Goal: Transaction & Acquisition: Purchase product/service

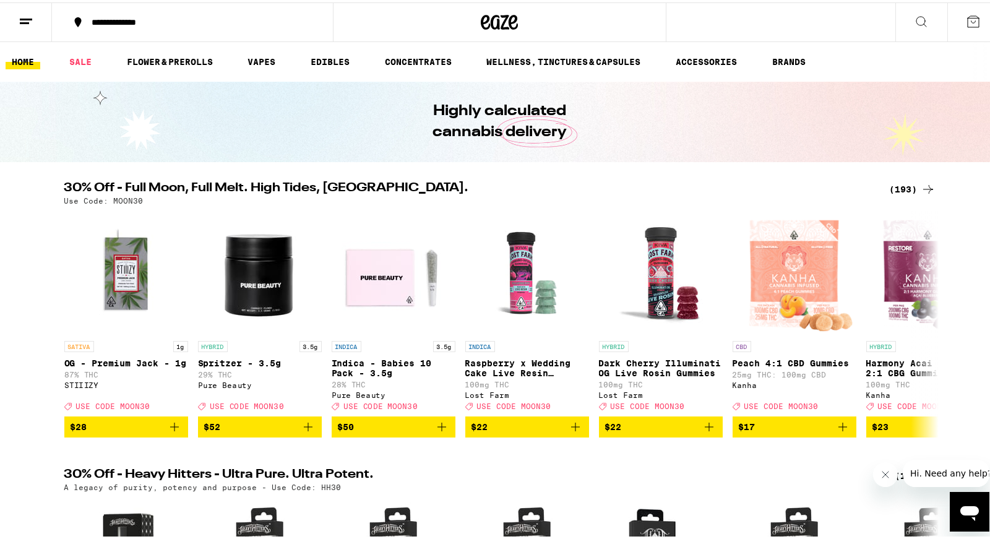
click at [902, 190] on div "(193)" at bounding box center [913, 186] width 46 height 15
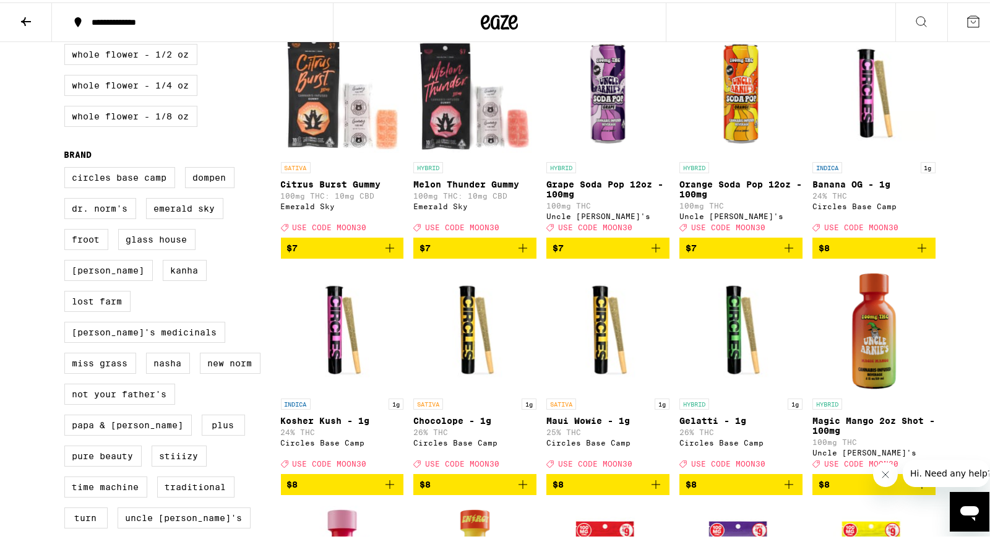
scroll to position [867, 0]
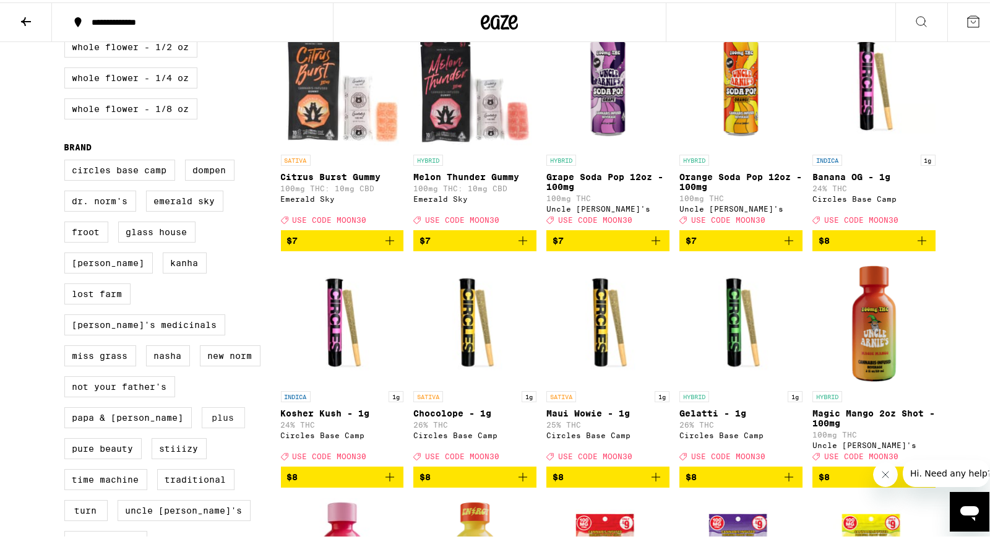
click at [202, 426] on label "PLUS" at bounding box center [223, 415] width 43 height 21
click at [67, 160] on input "PLUS" at bounding box center [67, 159] width 1 height 1
checkbox input "true"
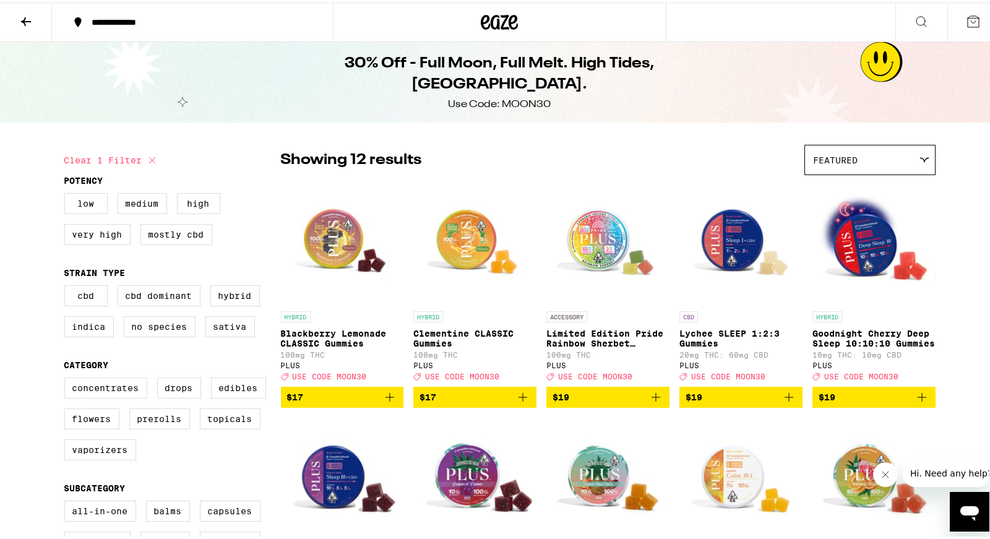
click at [40, 25] on button at bounding box center [26, 20] width 52 height 39
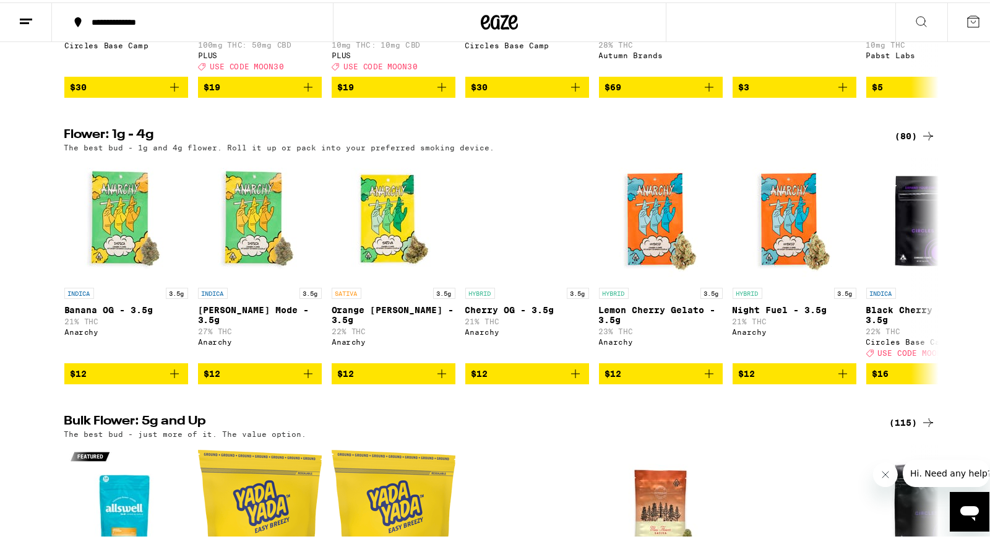
scroll to position [1238, 0]
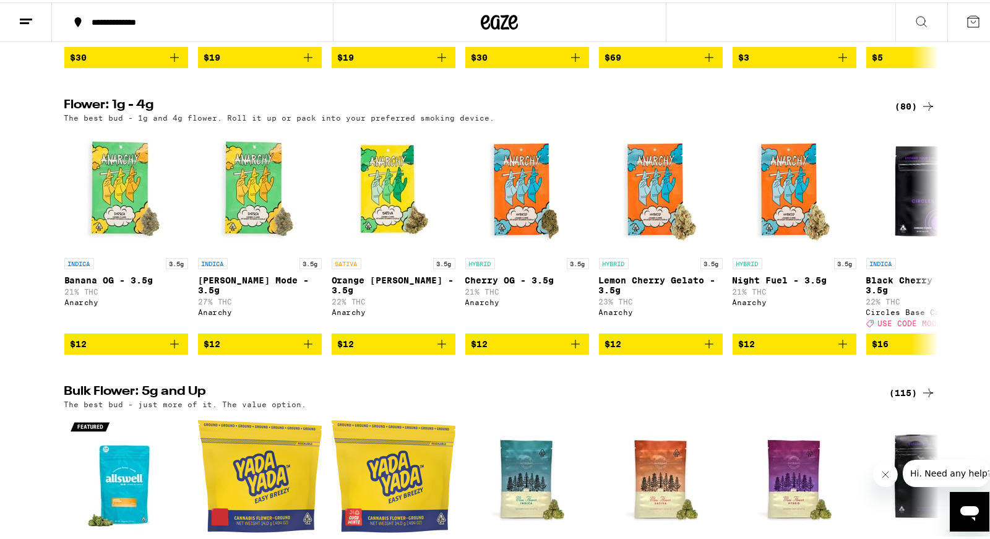
click at [908, 398] on div "(115)" at bounding box center [913, 390] width 46 height 15
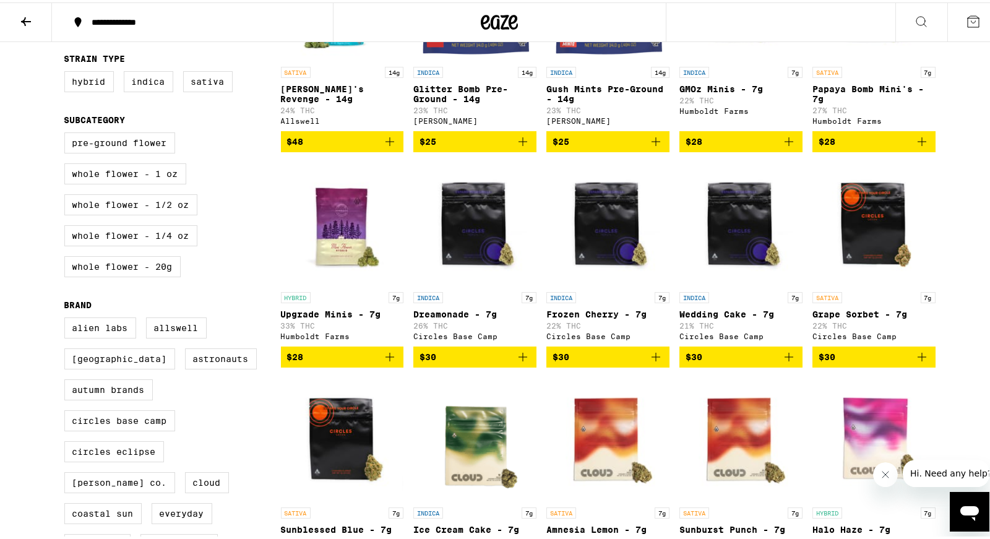
scroll to position [248, 0]
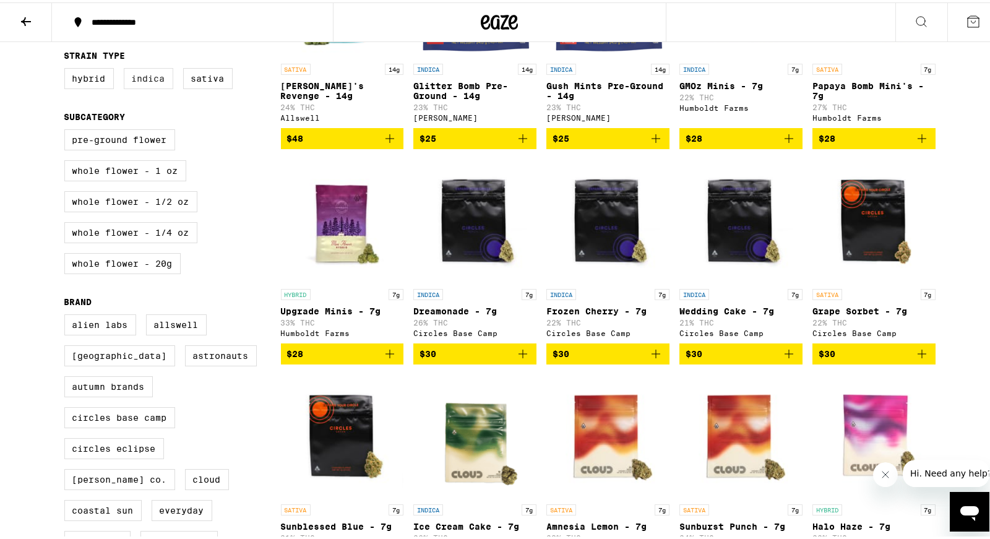
click at [141, 87] on label "Indica" at bounding box center [149, 76] width 50 height 21
click at [67, 68] on input "Indica" at bounding box center [67, 67] width 1 height 1
checkbox input "true"
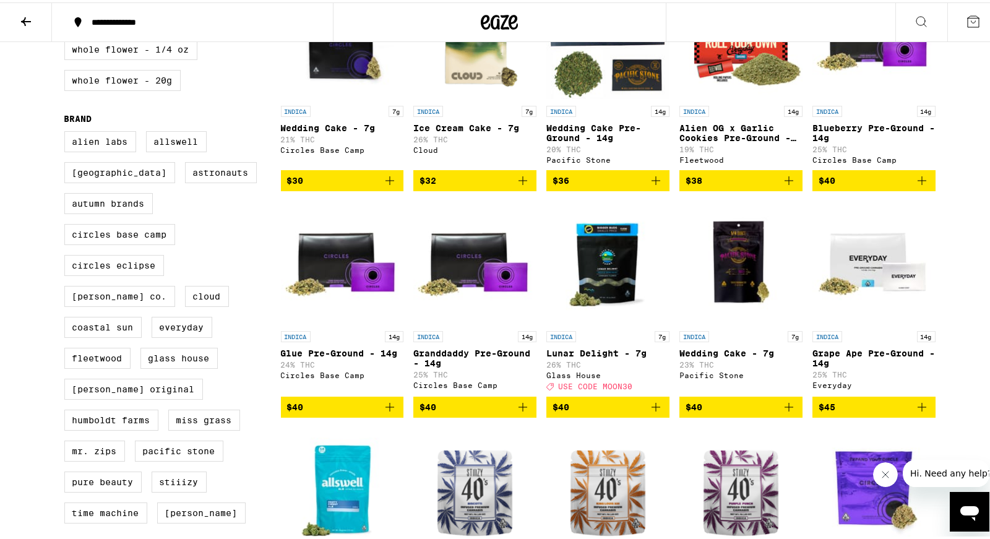
scroll to position [433, 0]
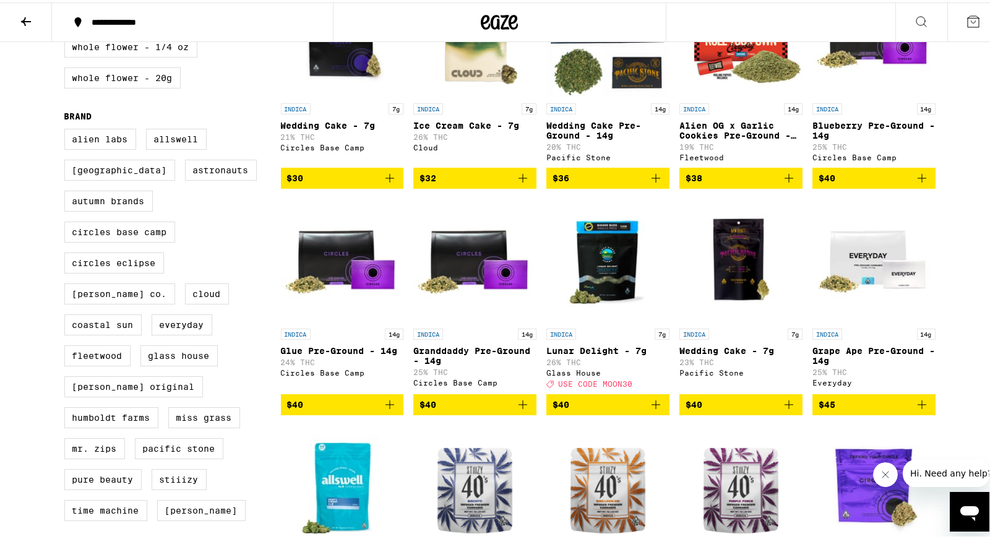
click at [655, 410] on icon "Add to bag" at bounding box center [656, 402] width 15 height 15
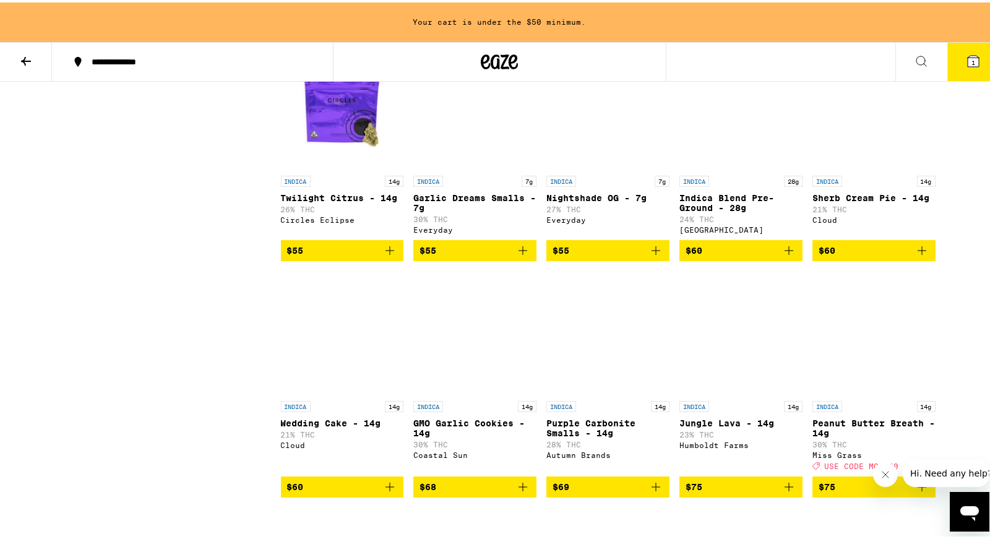
scroll to position [1092, 0]
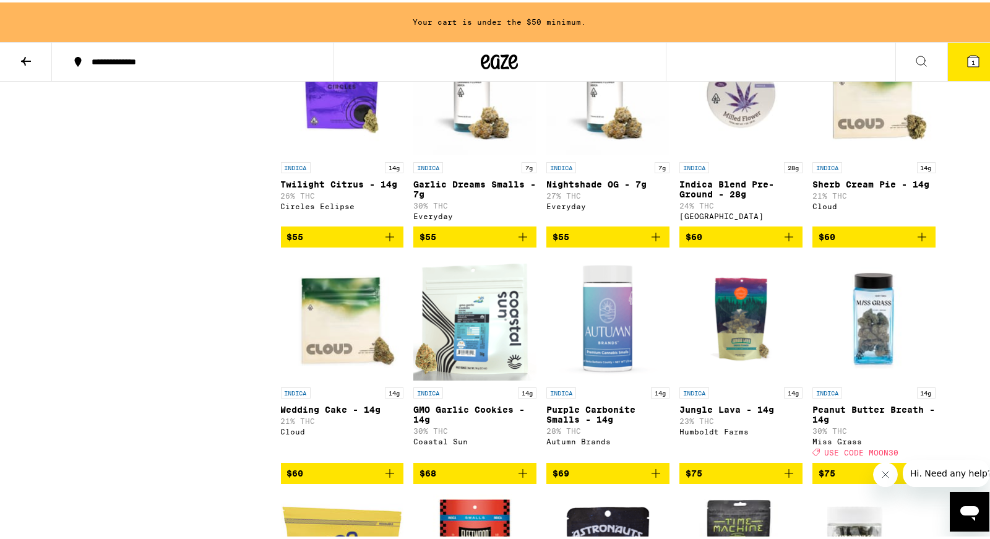
click at [393, 245] on button "$55" at bounding box center [342, 234] width 123 height 21
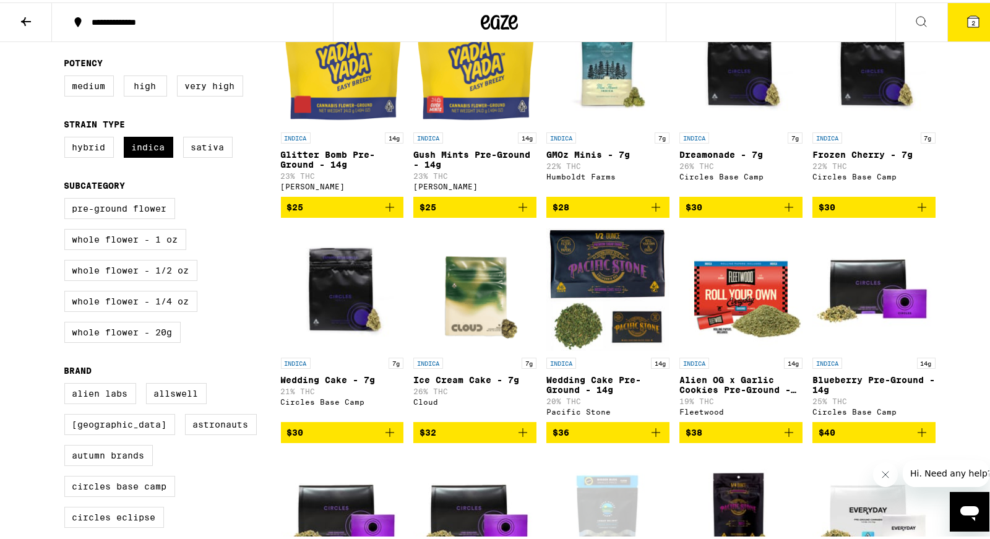
scroll to position [186, 0]
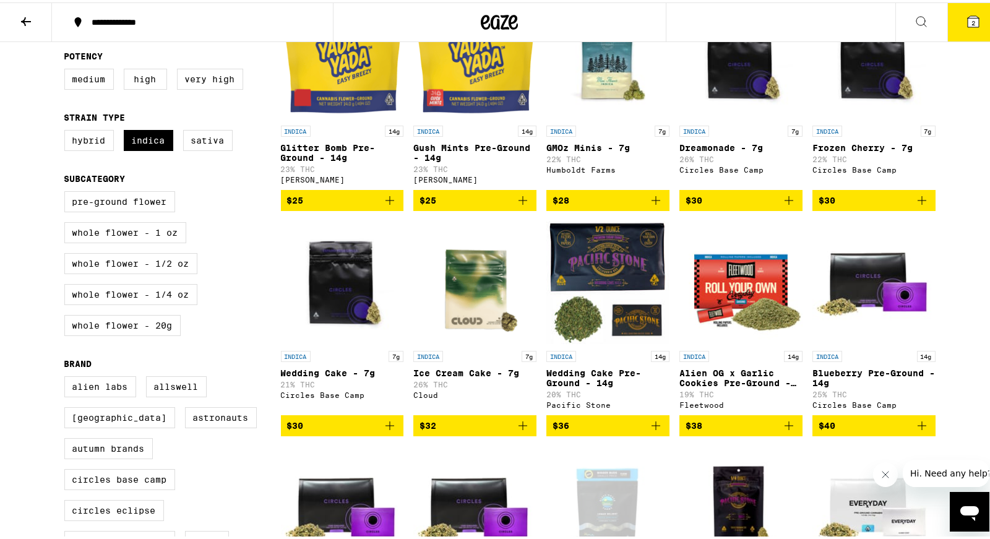
click at [387, 428] on icon "Add to bag" at bounding box center [390, 423] width 9 height 9
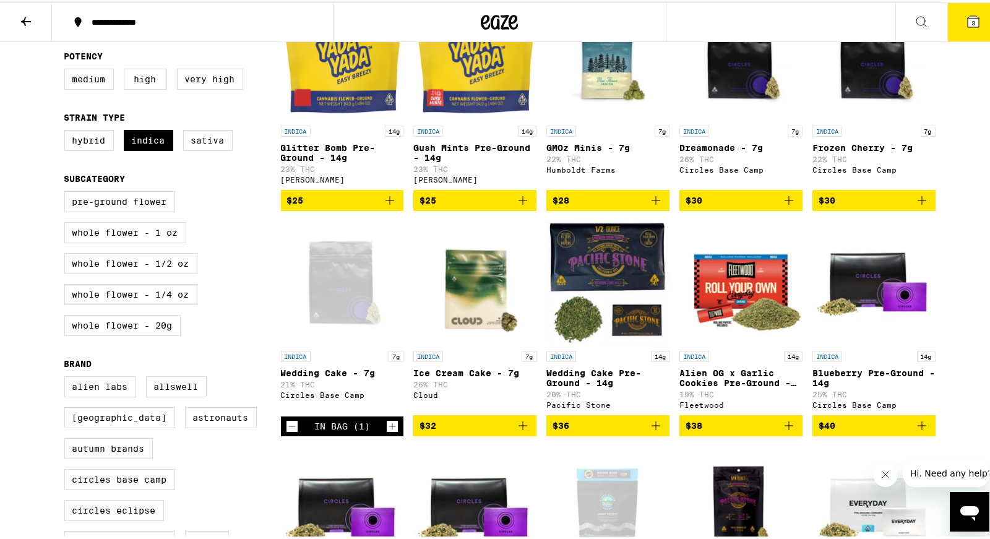
scroll to position [0, 0]
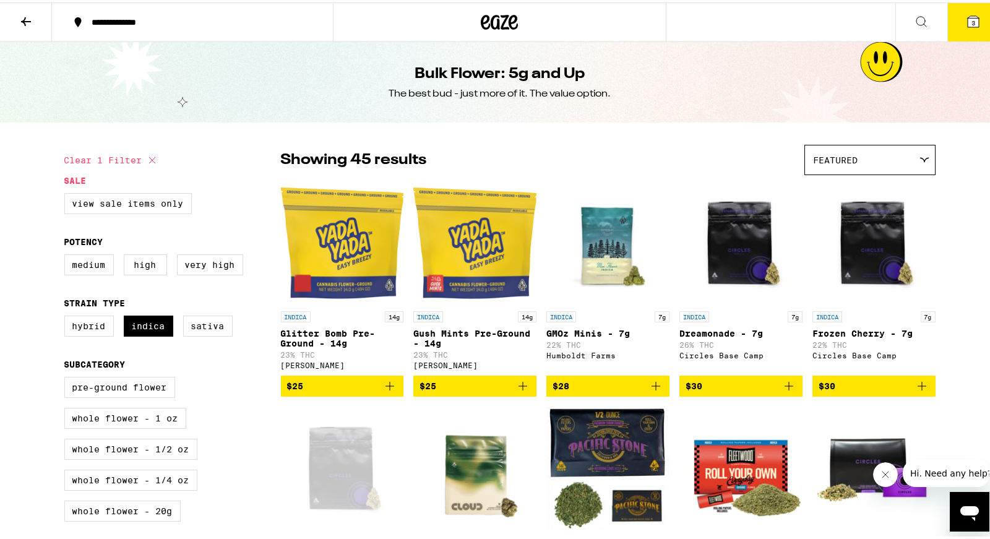
click at [33, 22] on icon at bounding box center [26, 19] width 15 height 15
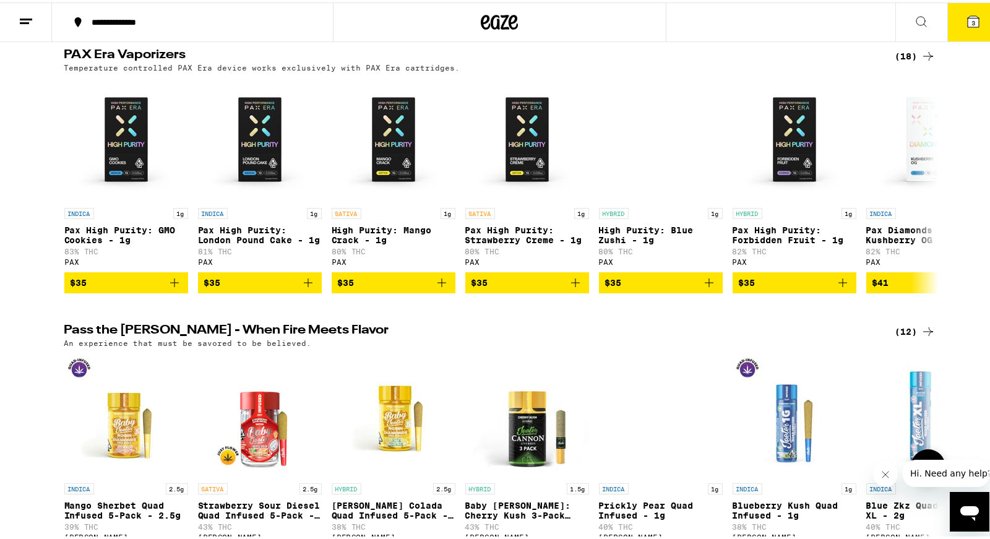
scroll to position [2785, 0]
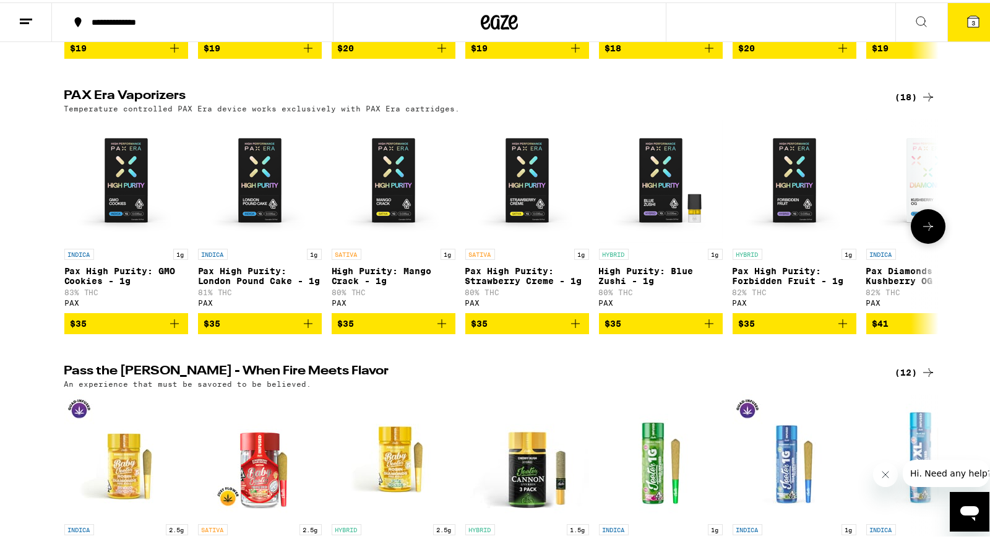
click at [311, 332] on button "$35" at bounding box center [260, 321] width 124 height 21
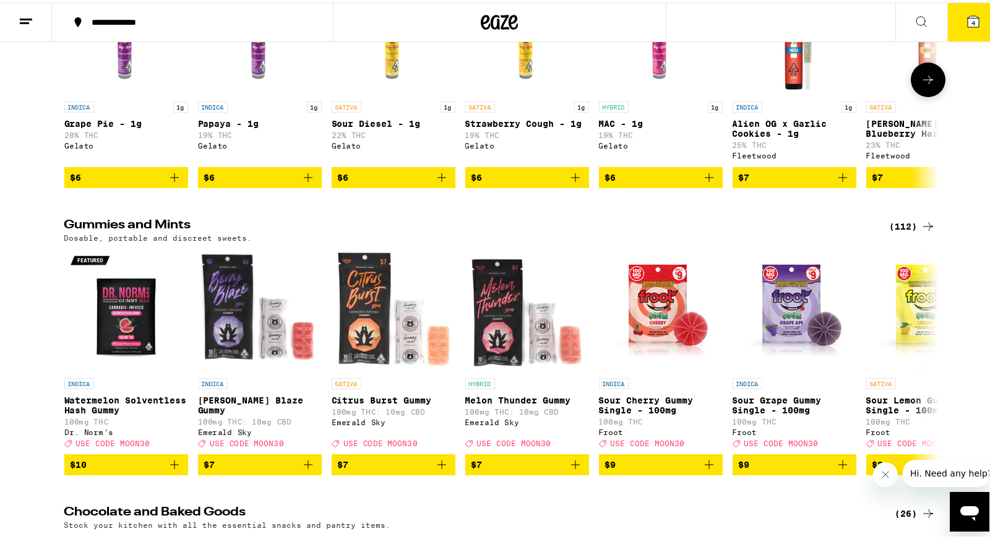
scroll to position [3961, 0]
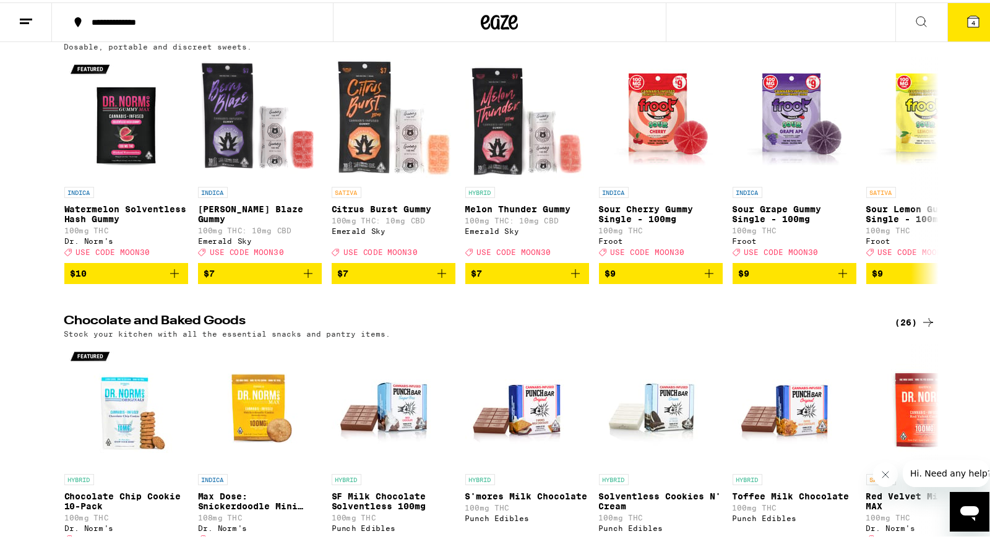
click at [890, 40] on div "(112)" at bounding box center [913, 32] width 46 height 15
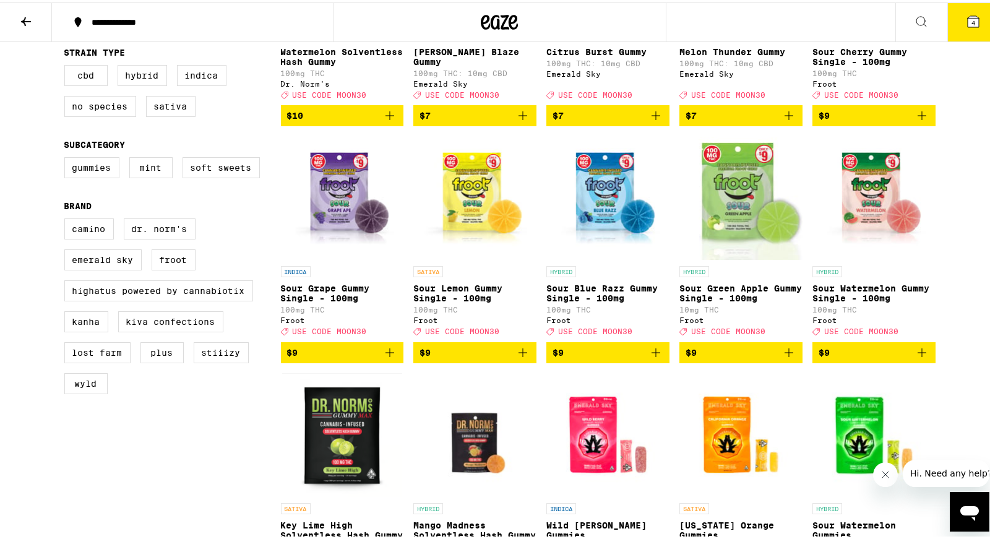
scroll to position [309, 0]
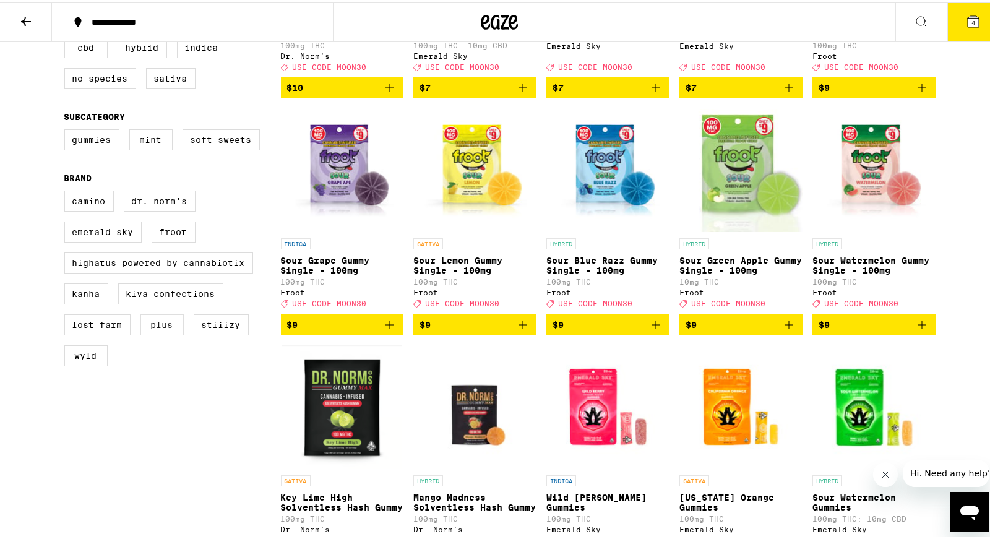
click at [159, 333] on label "PLUS" at bounding box center [162, 322] width 43 height 21
click at [67, 191] on input "PLUS" at bounding box center [67, 190] width 1 height 1
checkbox input "true"
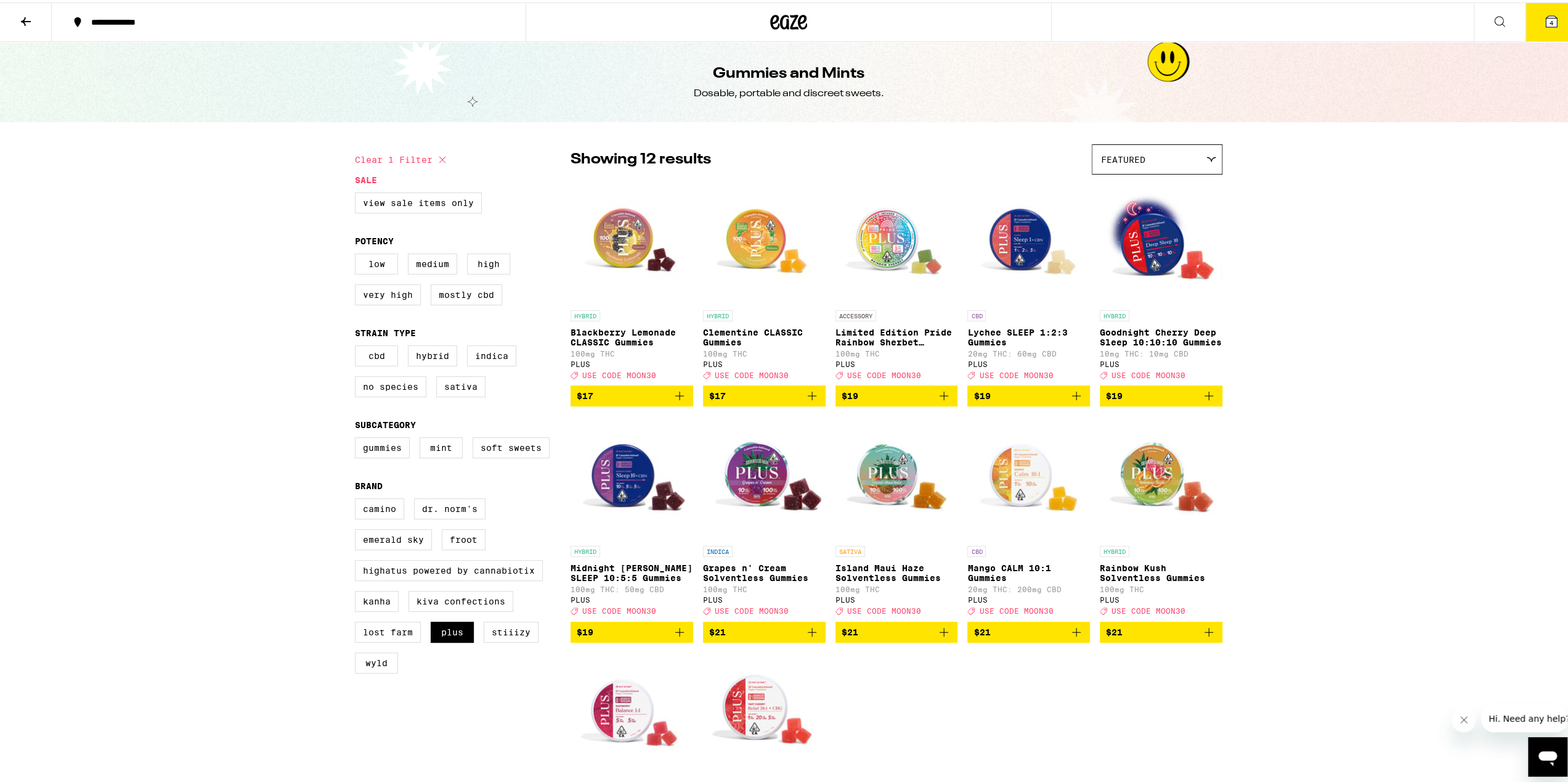
click at [940, 400] on icon "Add to bag" at bounding box center [944, 392] width 15 height 15
click at [941, 401] on icon "Increment" at bounding box center [946, 393] width 11 height 15
click at [986, 15] on icon at bounding box center [1551, 19] width 11 height 11
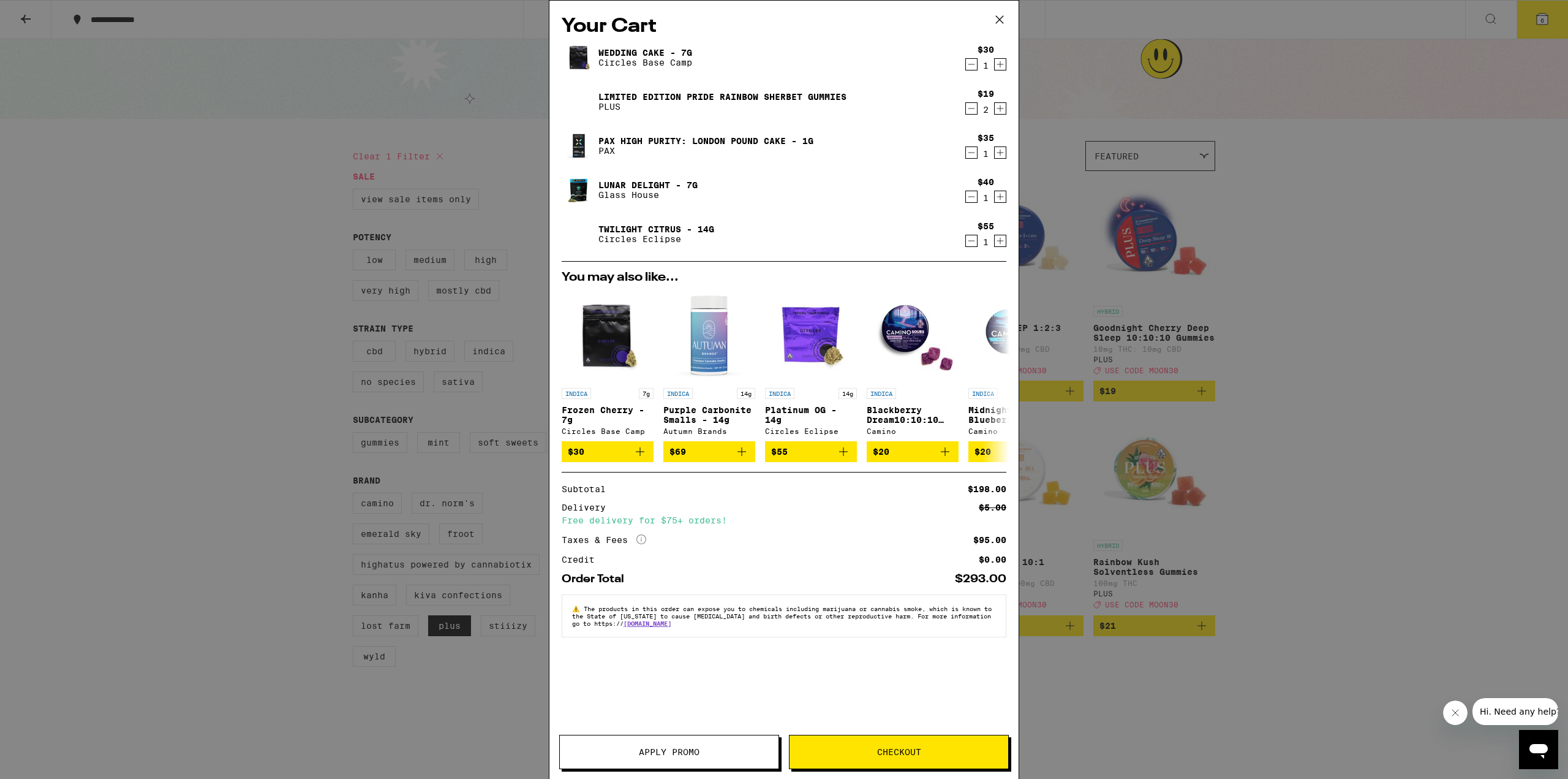
click at [747, 533] on span "Apply Promo" at bounding box center [669, 751] width 219 height 9
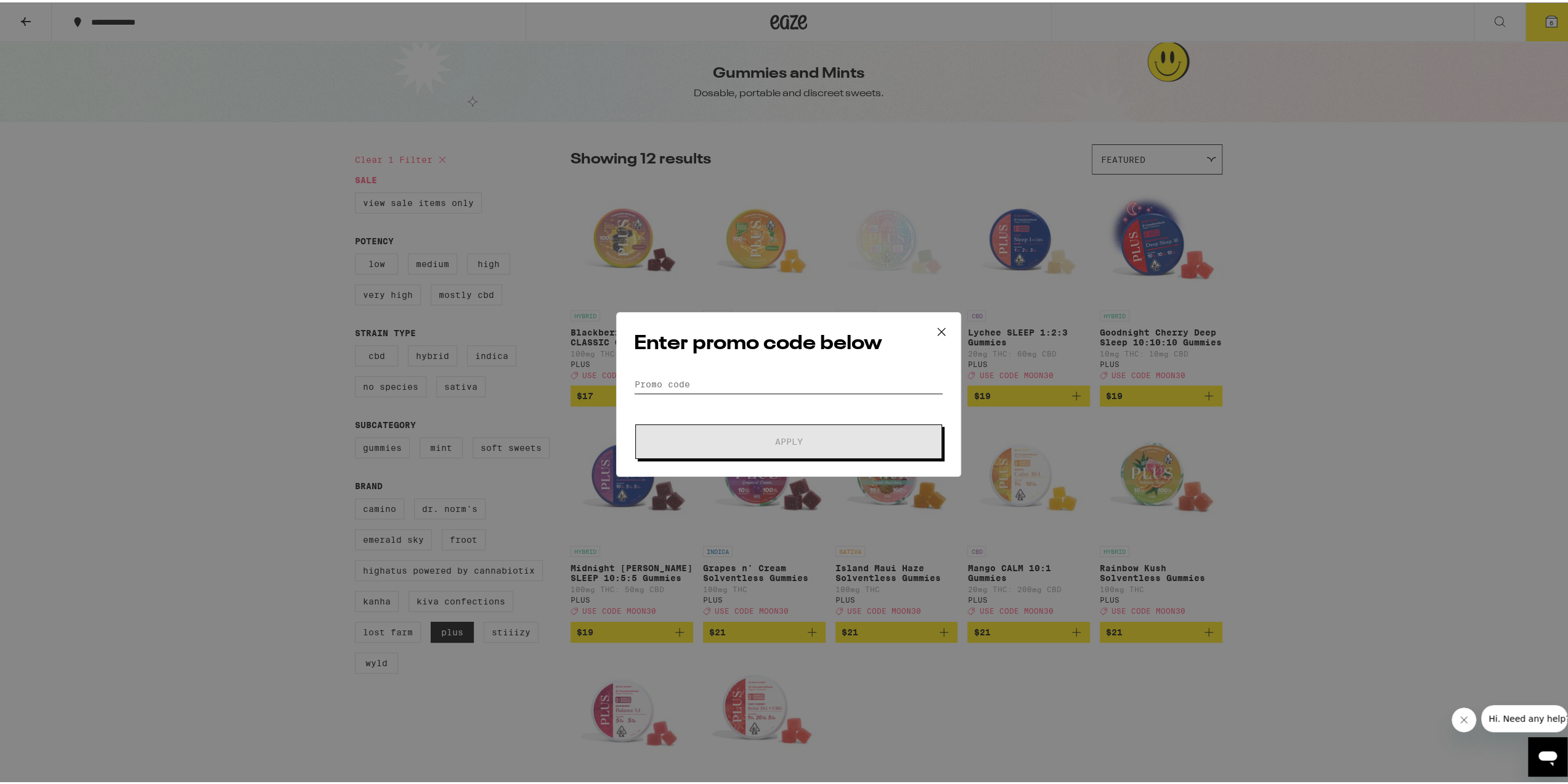
click at [752, 378] on input "Promo Code" at bounding box center [788, 382] width 310 height 19
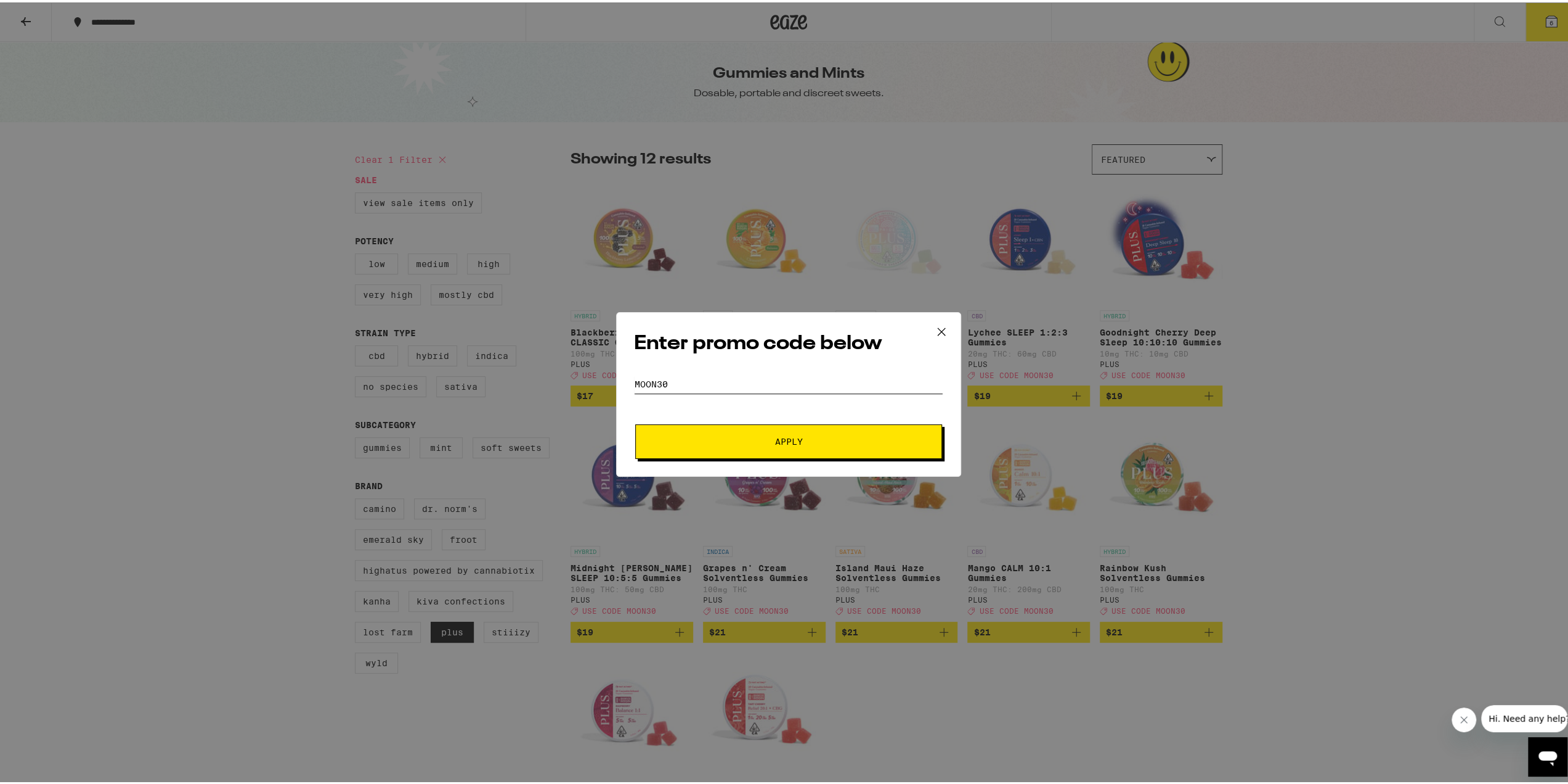
type input "MOON30"
click at [780, 426] on button "Apply" at bounding box center [788, 438] width 307 height 35
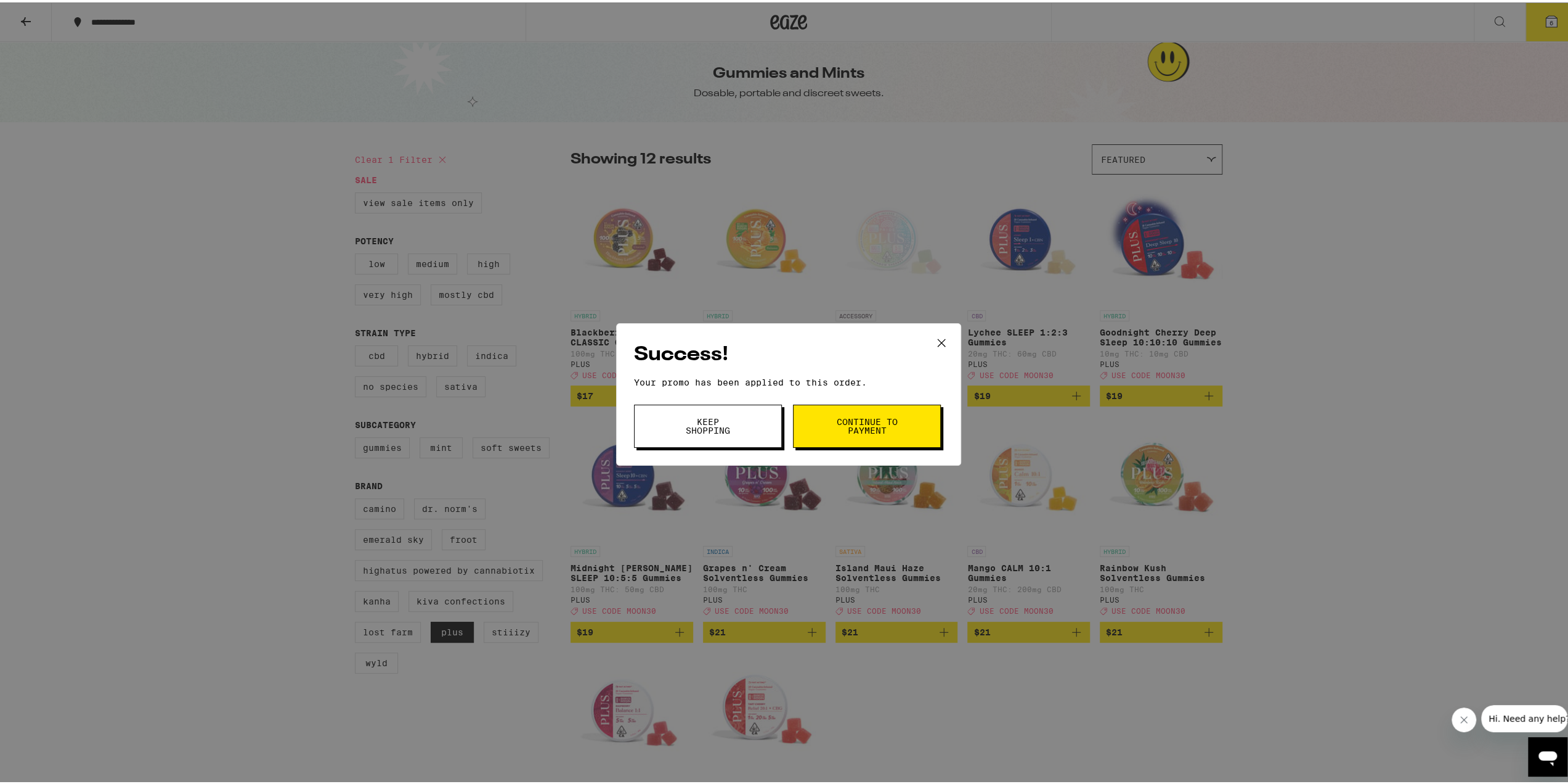
click at [840, 420] on span "Continue to payment" at bounding box center [866, 423] width 63 height 17
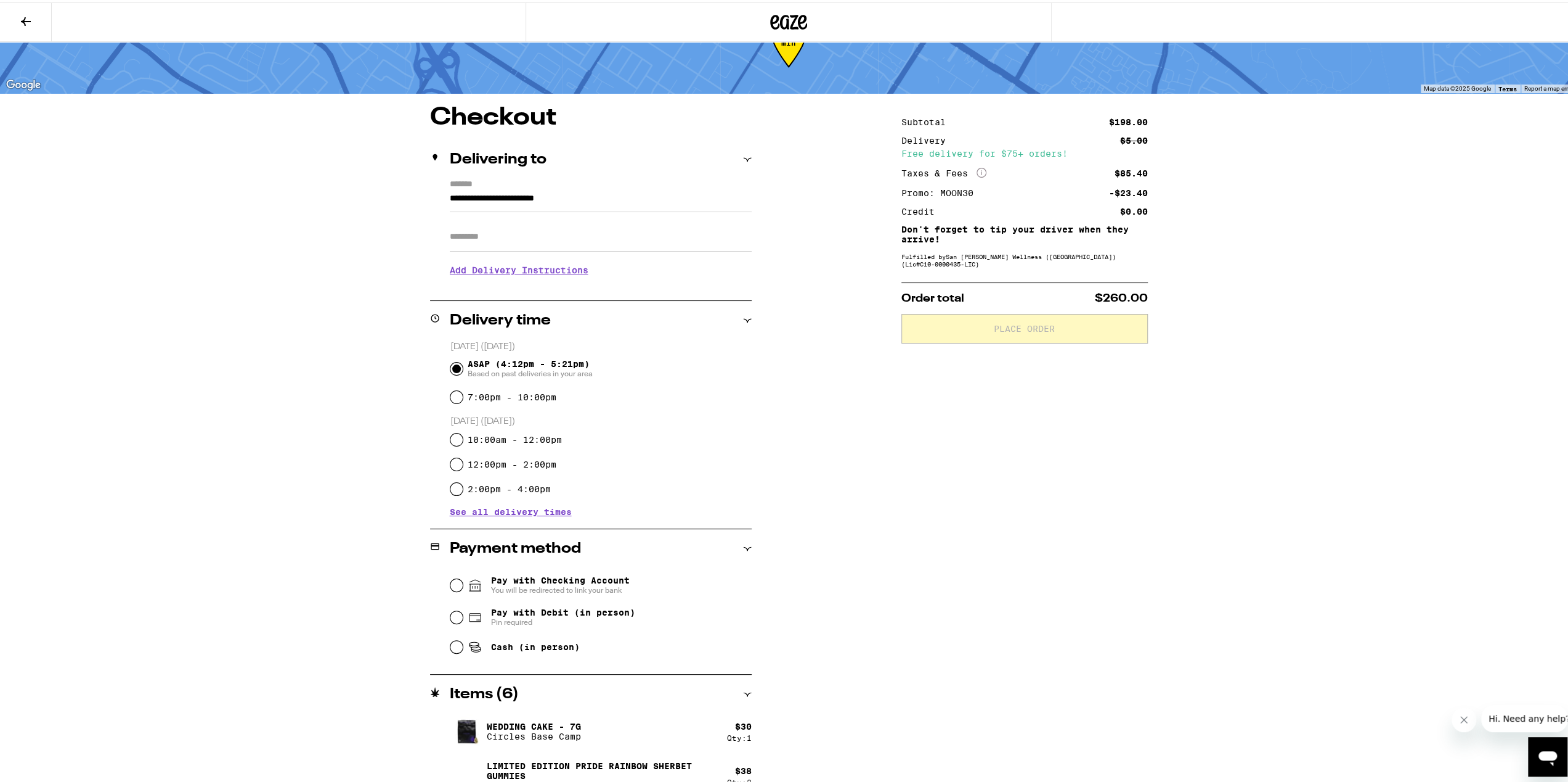
scroll to position [62, 0]
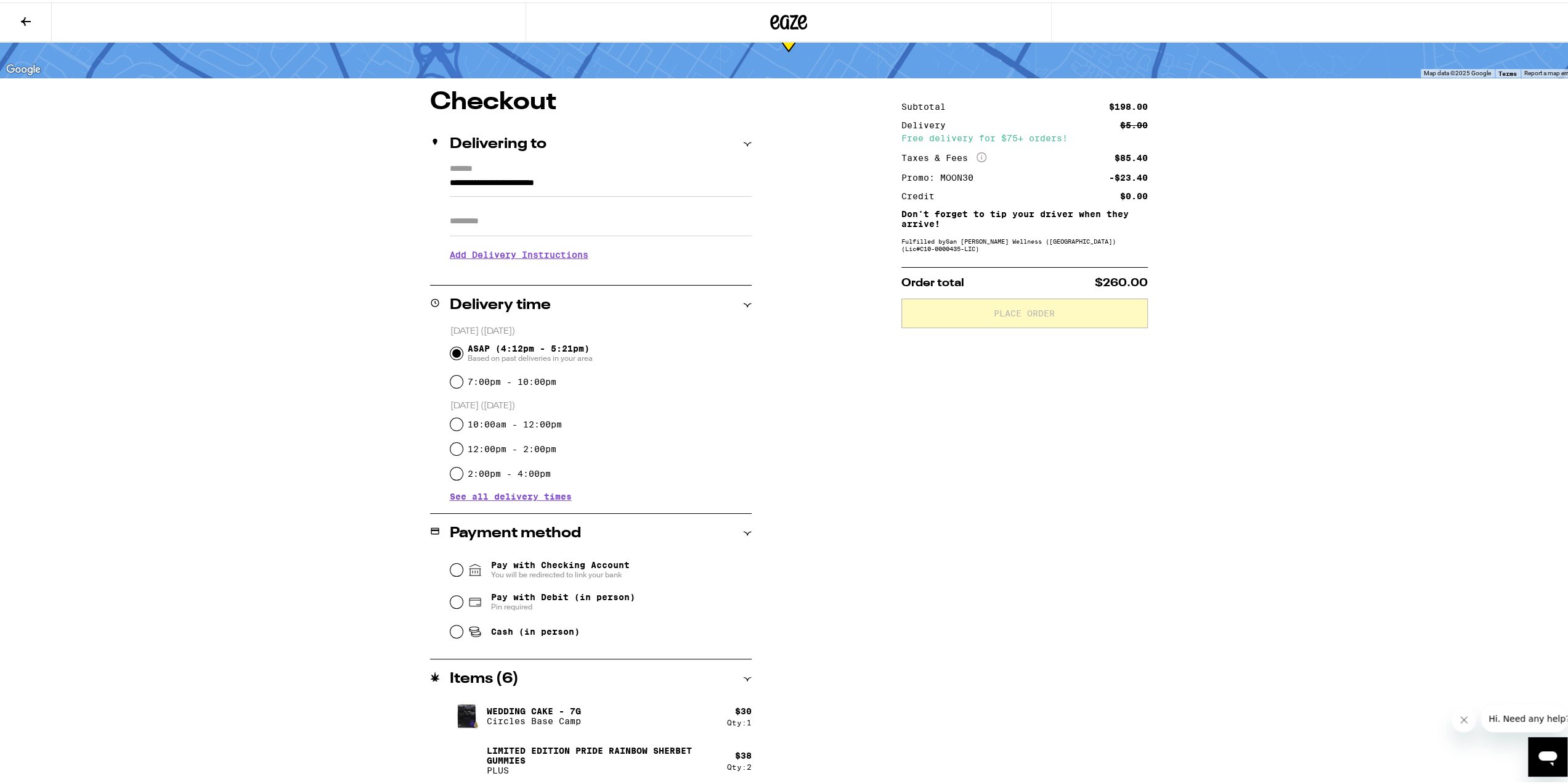
click at [561, 536] on span "Cash (in person)" at bounding box center [535, 629] width 89 height 10
click at [463, 536] on input "Cash (in person)" at bounding box center [456, 629] width 12 height 12
radio input "true"
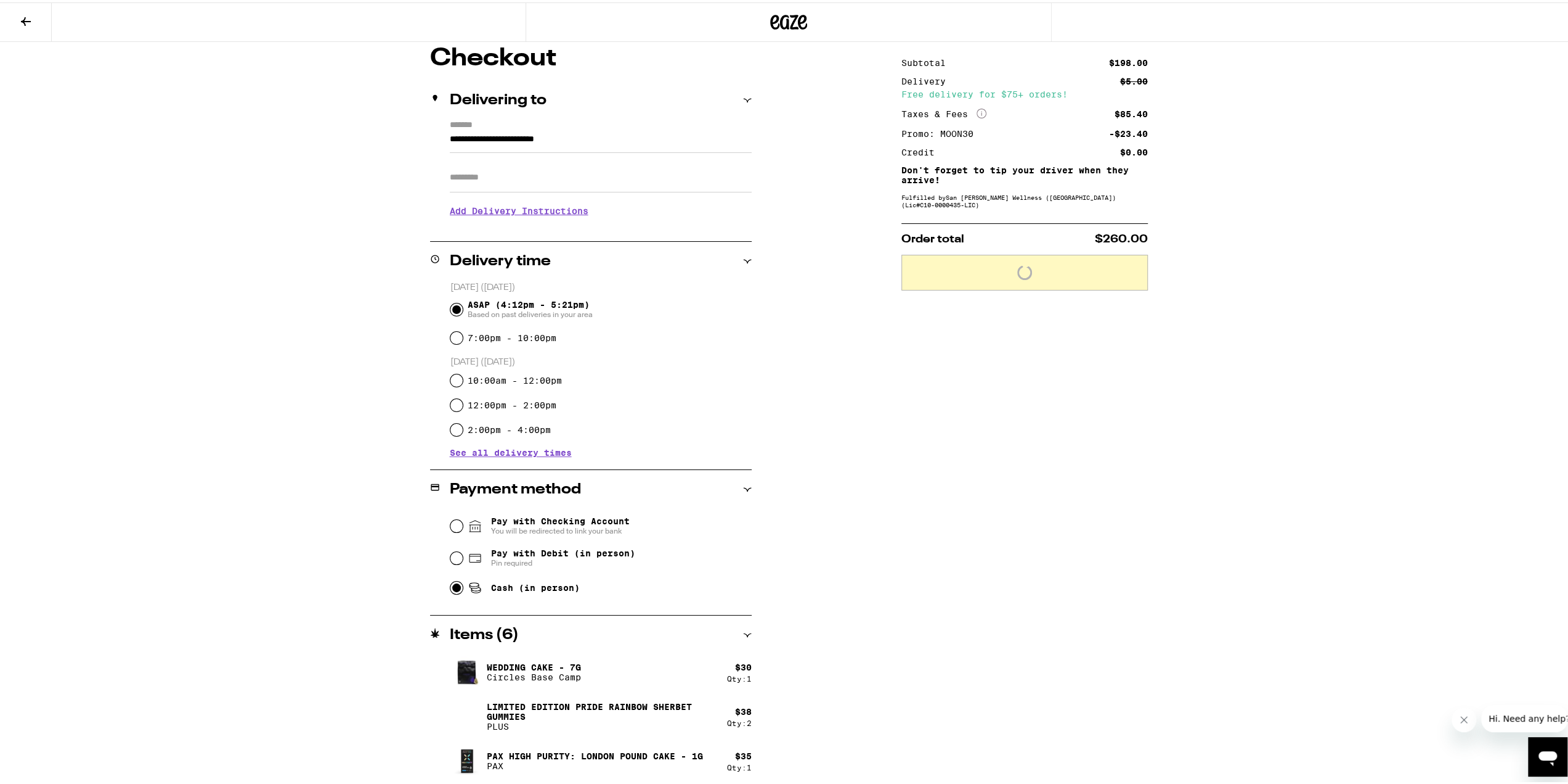
scroll to position [195, 0]
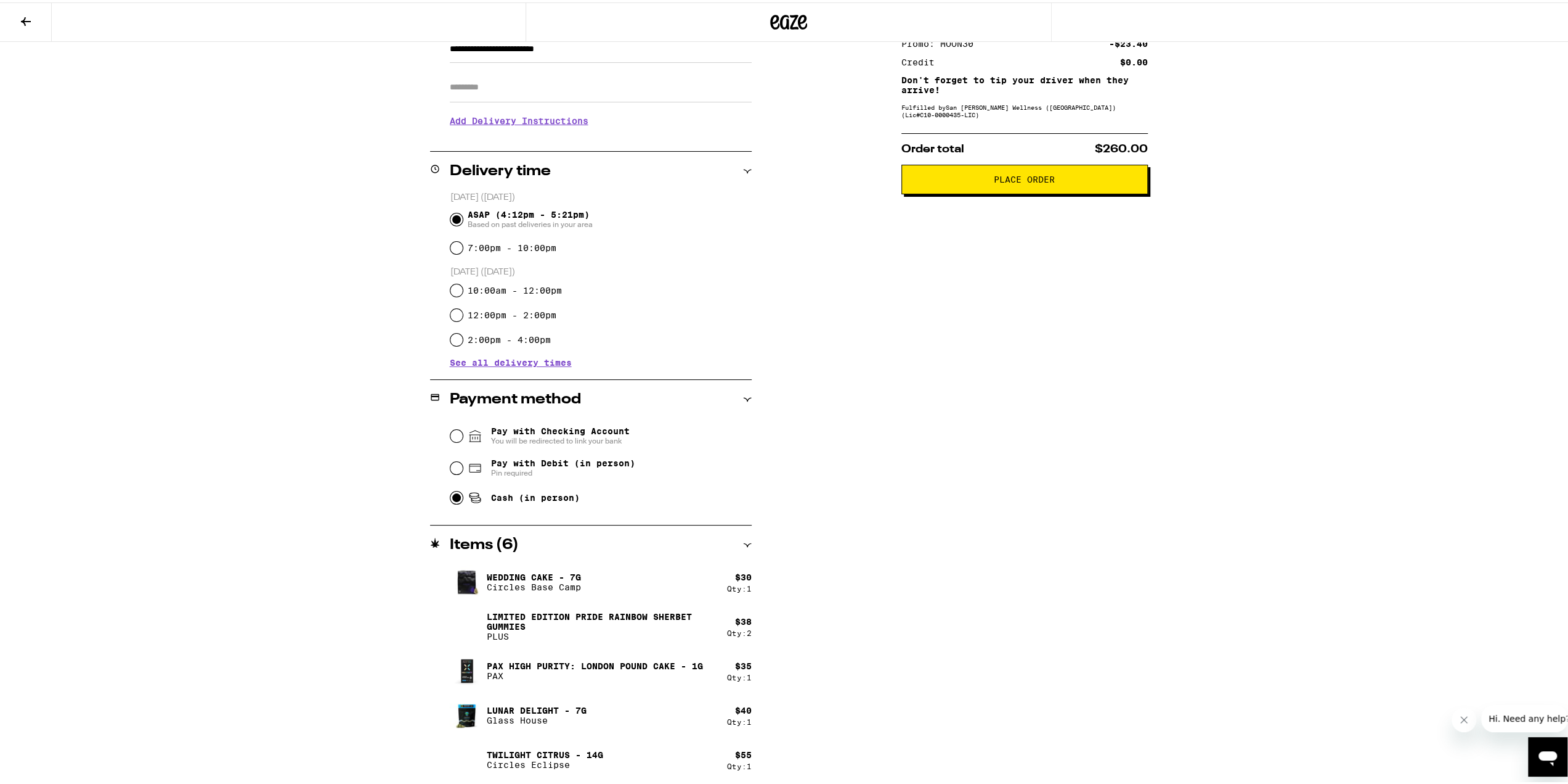
click at [986, 178] on span "Place Order" at bounding box center [1024, 176] width 226 height 9
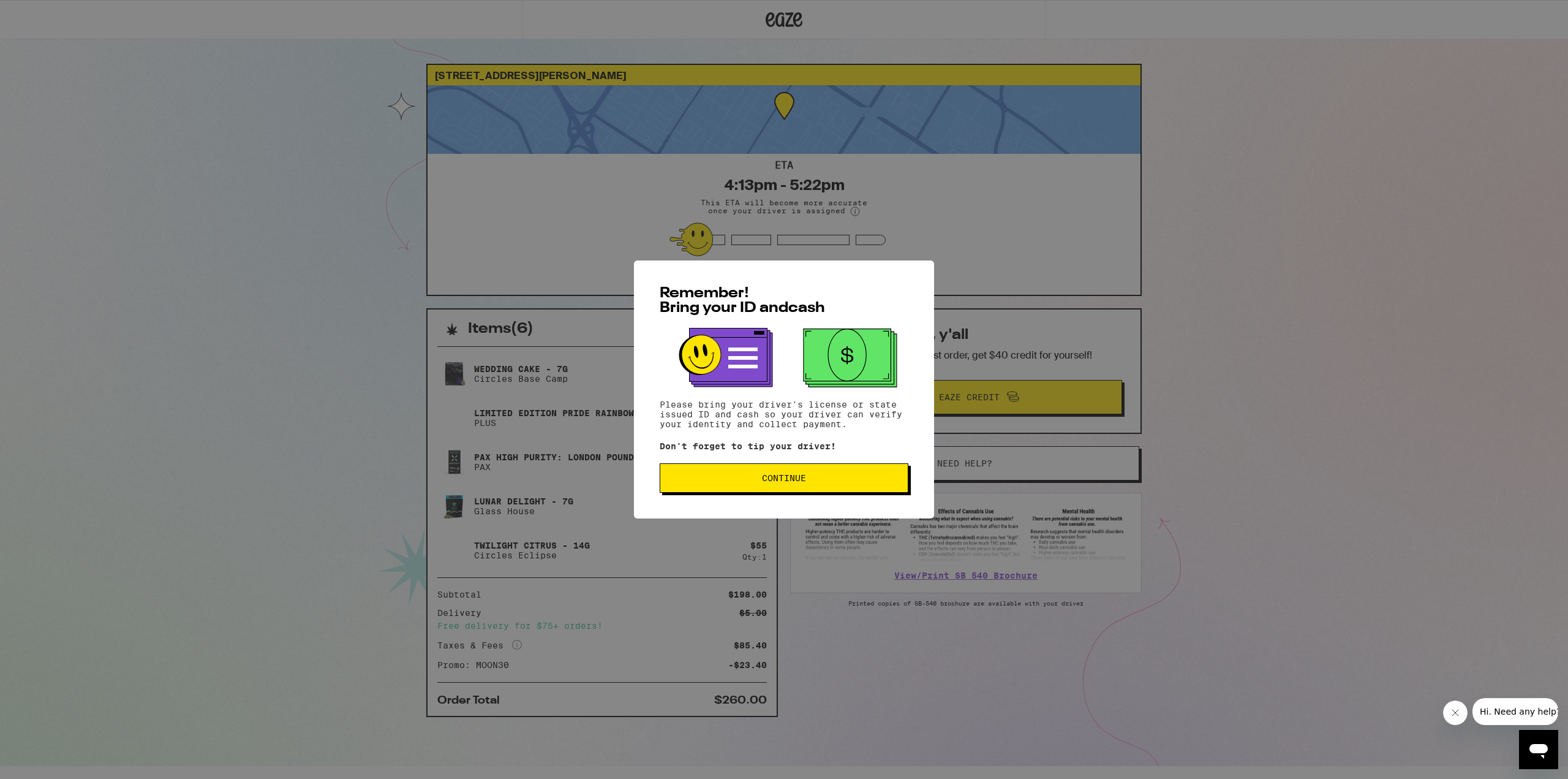
click at [822, 472] on button "Continue" at bounding box center [784, 478] width 248 height 30
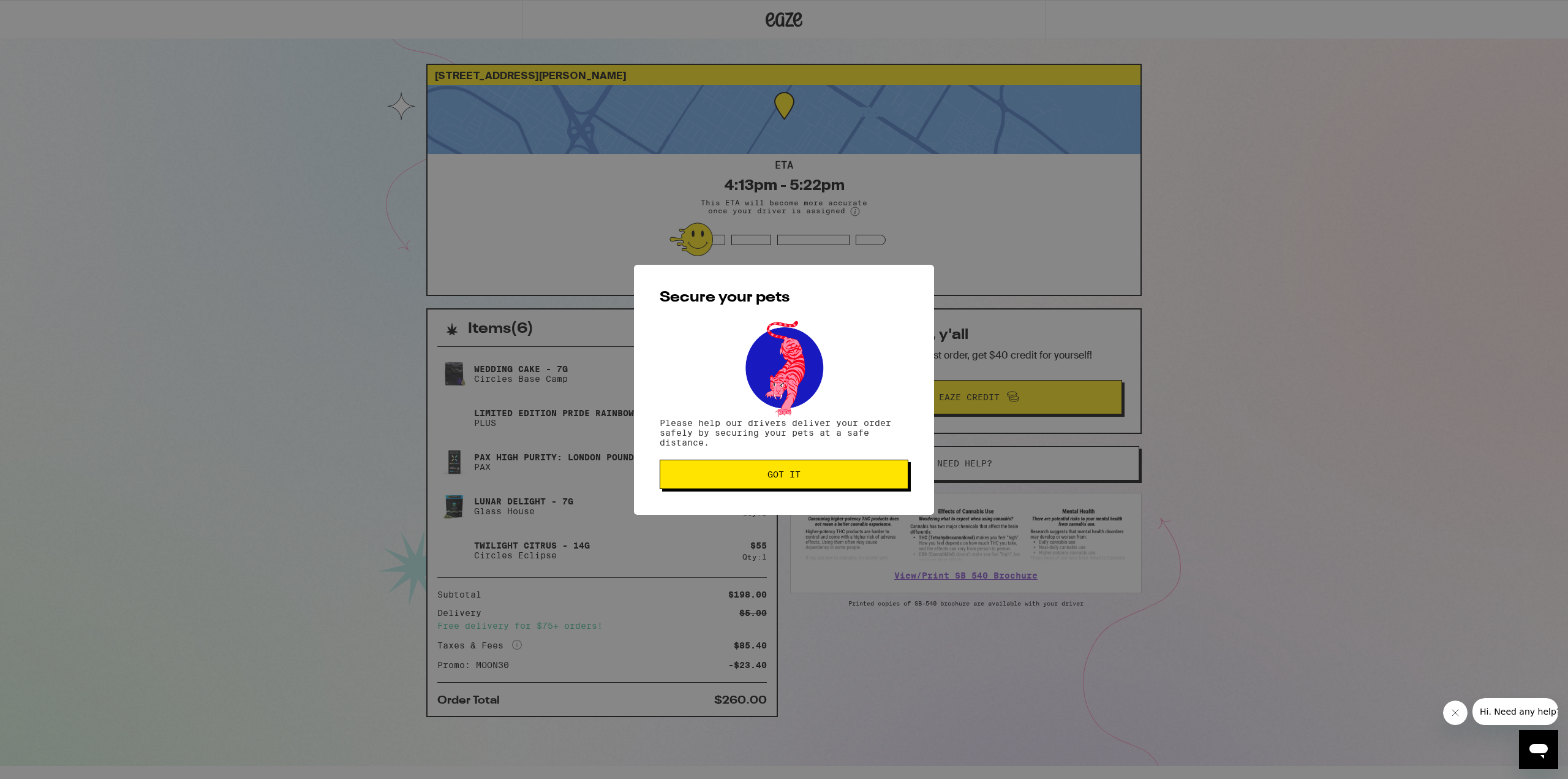
click at [766, 481] on button "Got it" at bounding box center [784, 474] width 248 height 30
